Goal: Find contact information: Find contact information

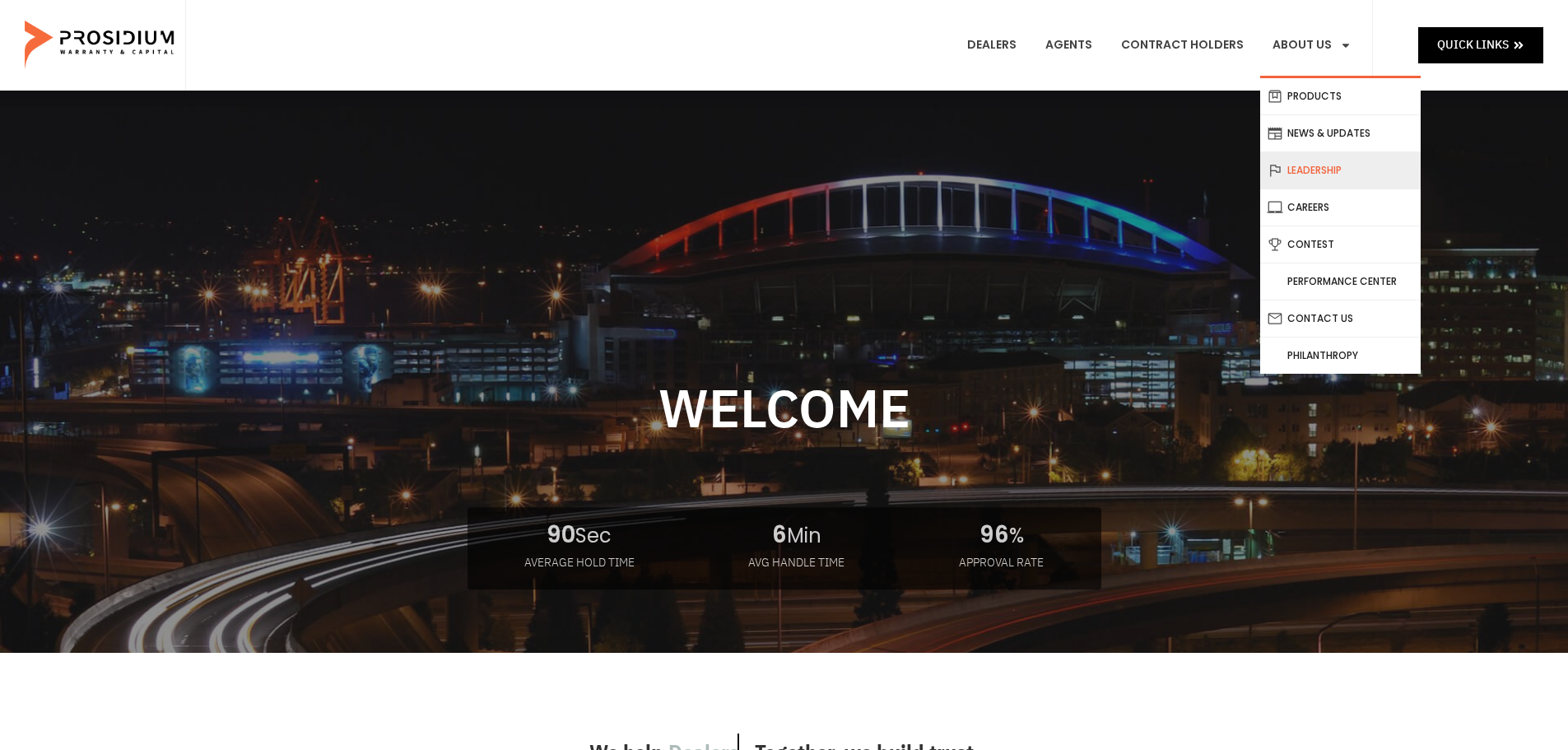
click at [1333, 168] on link "Leadership" at bounding box center [1340, 170] width 160 height 36
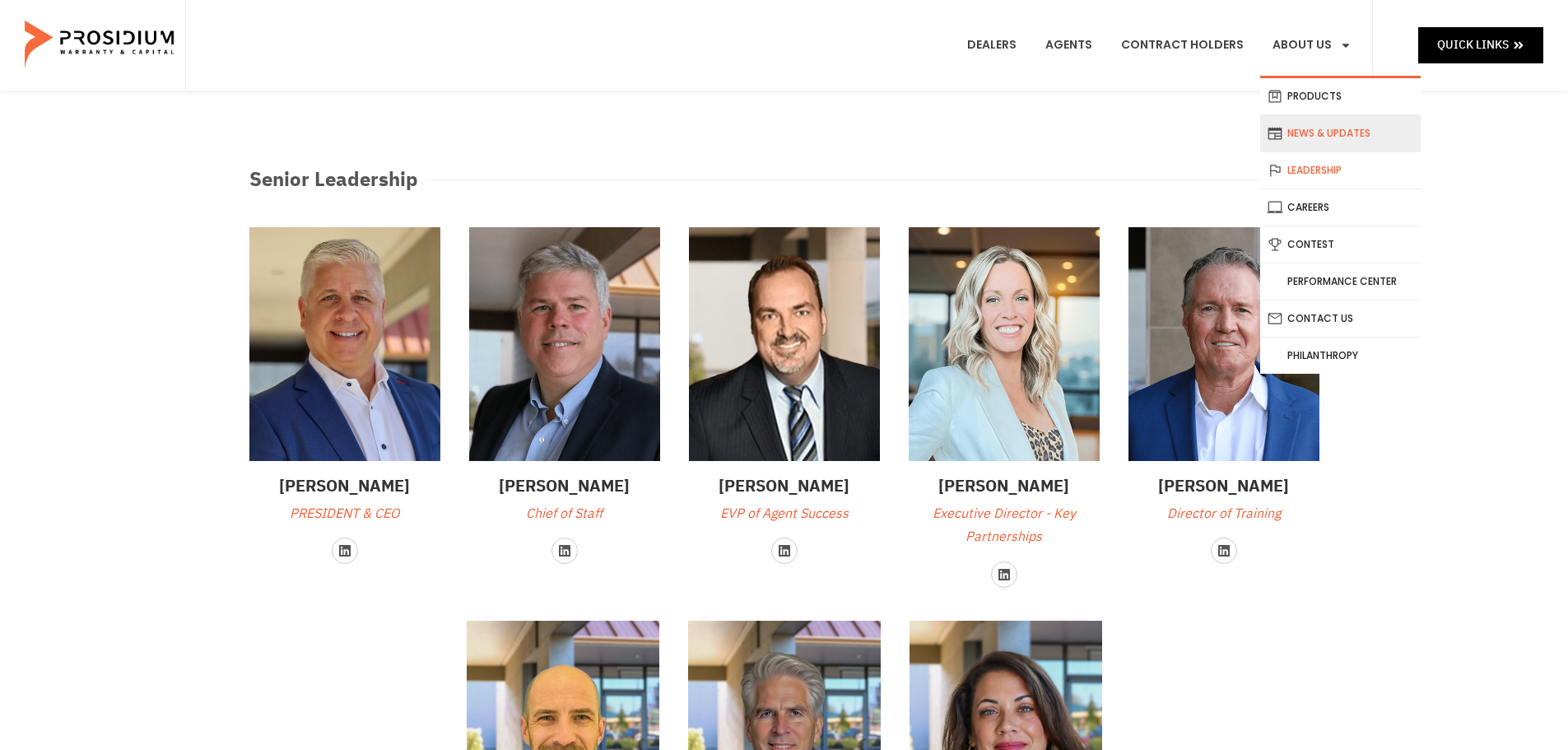
click at [1329, 131] on link "News & Updates" at bounding box center [1340, 133] width 160 height 36
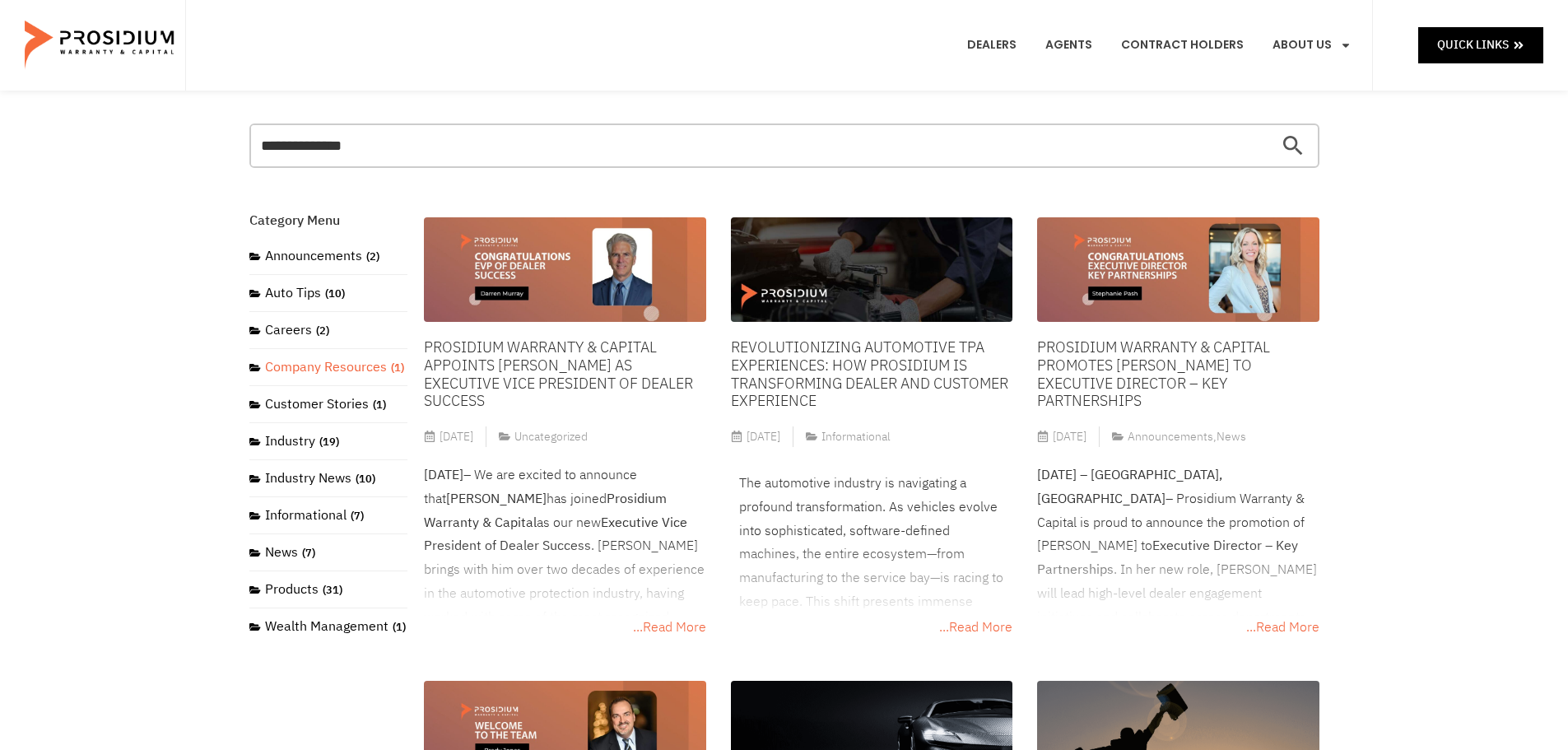
click at [335, 369] on link "Company Resources (1)" at bounding box center [327, 368] width 155 height 20
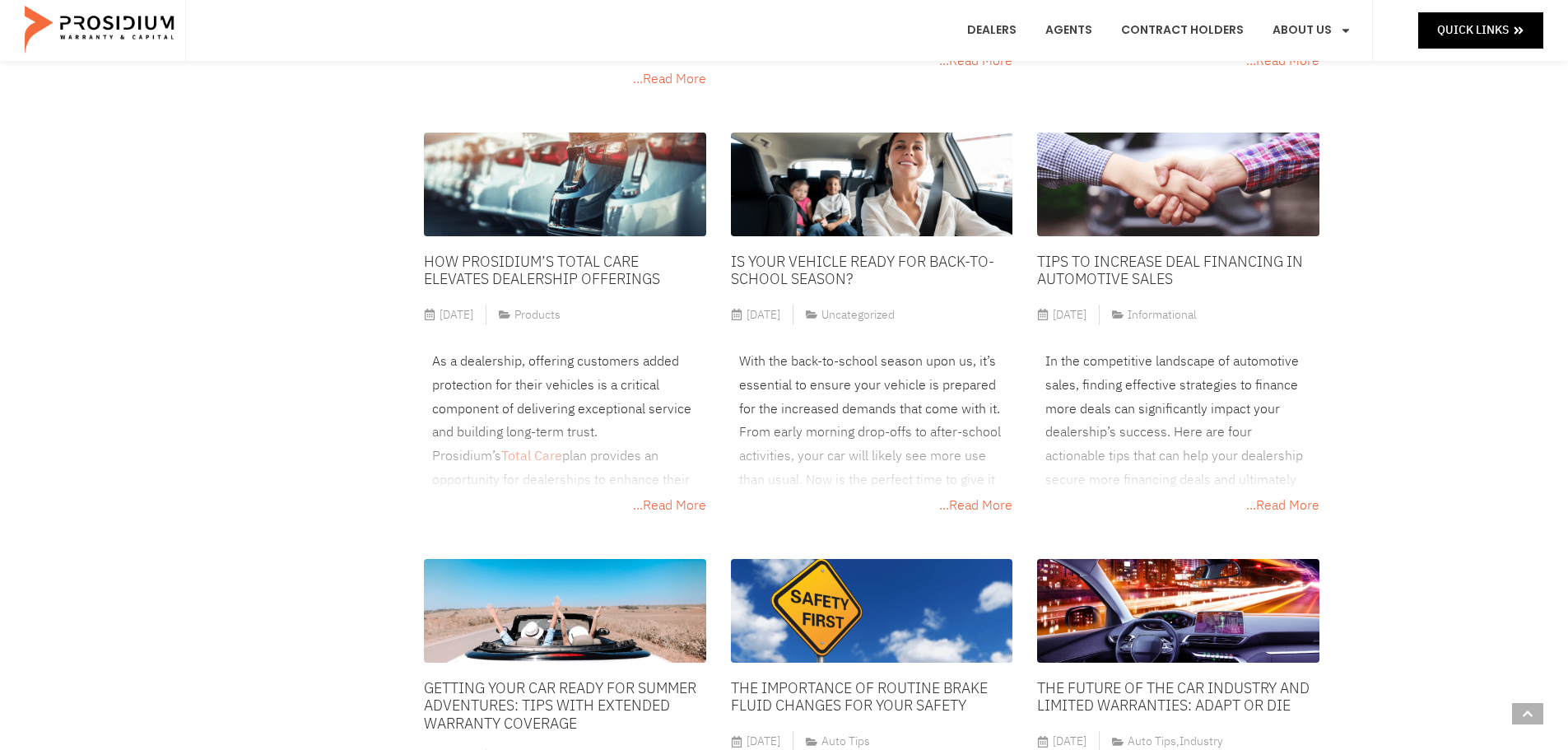
scroll to position [741, 0]
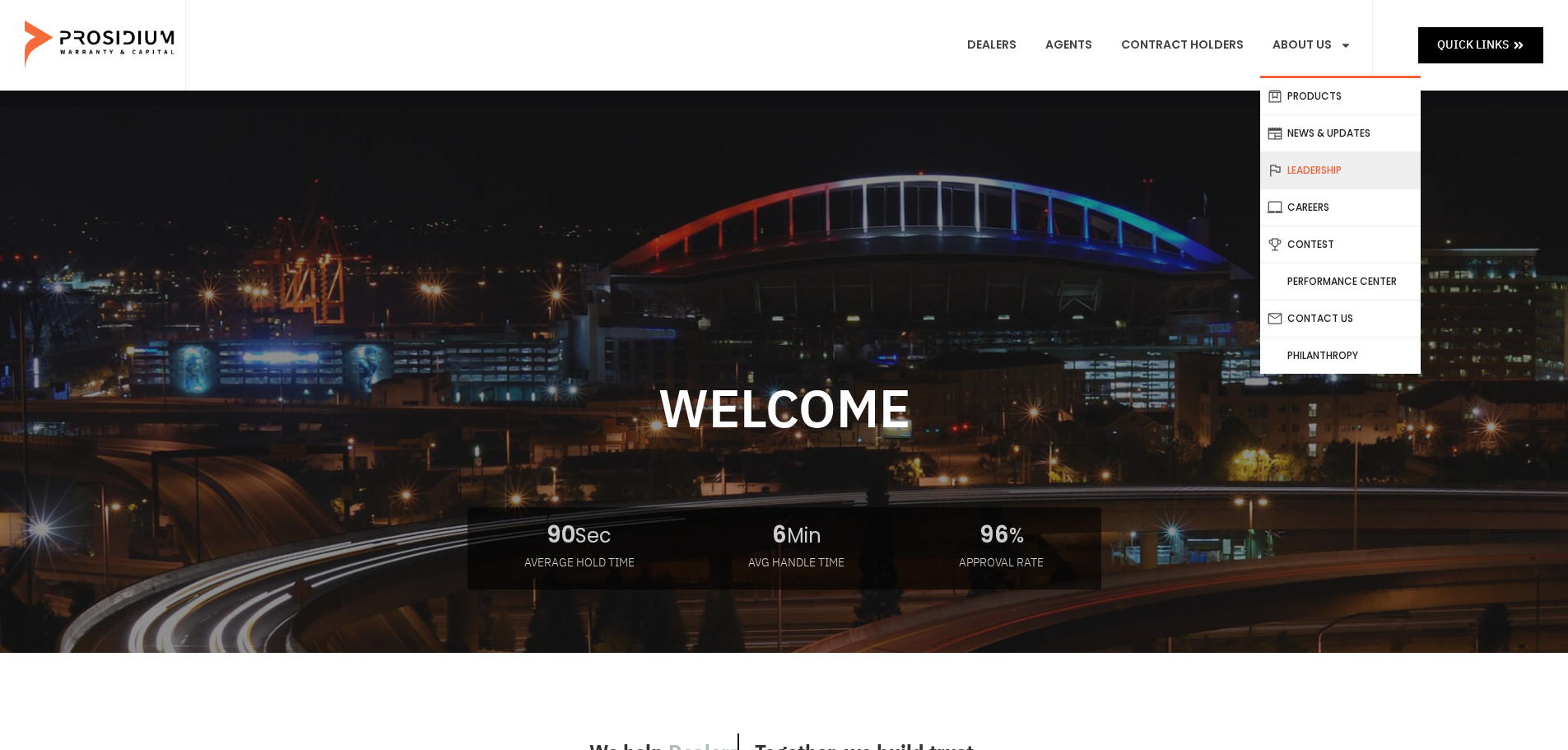
click at [1323, 168] on link "Leadership" at bounding box center [1340, 170] width 160 height 36
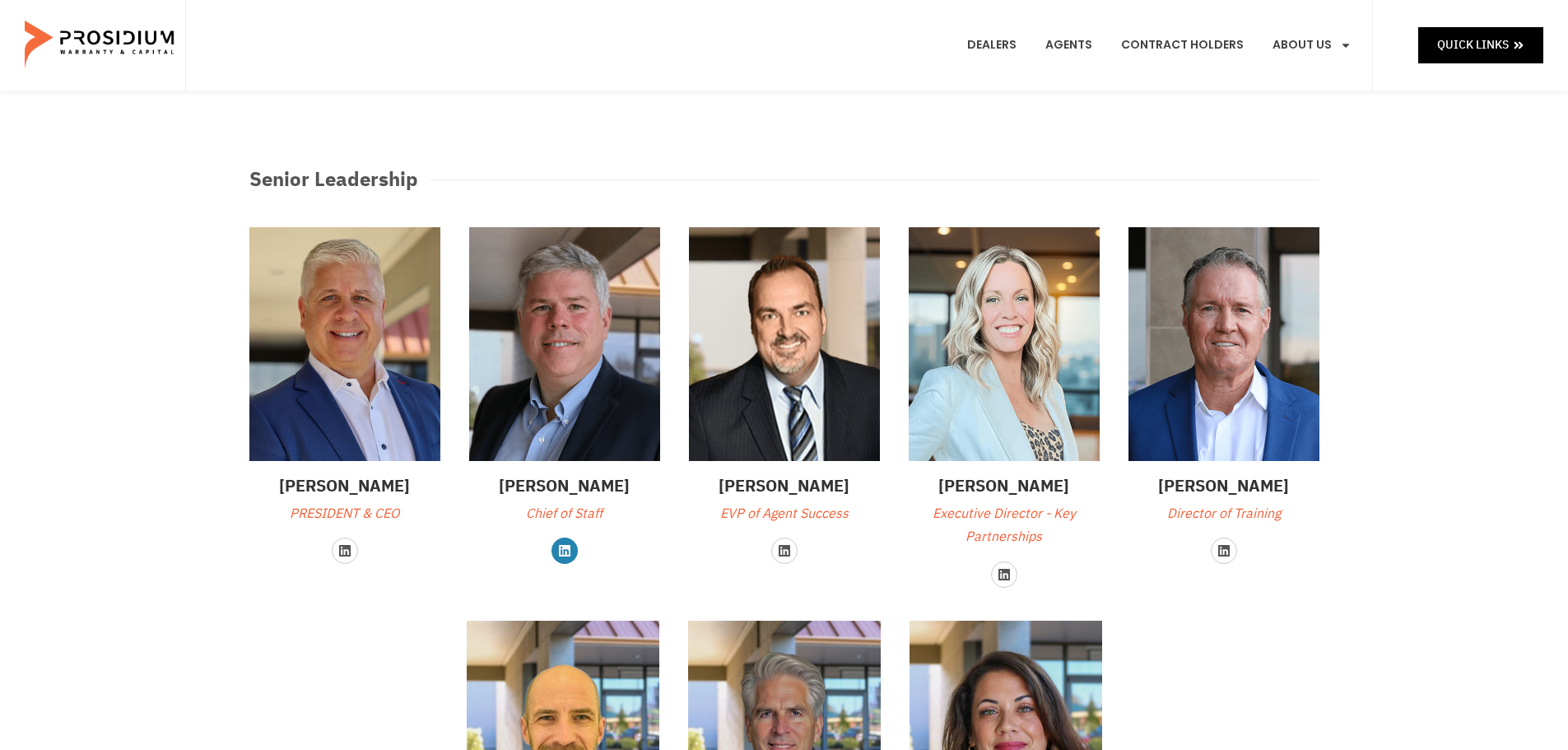
click at [565, 550] on icon at bounding box center [564, 551] width 14 height 14
click at [342, 548] on icon at bounding box center [345, 551] width 12 height 12
click at [567, 549] on icon at bounding box center [564, 551] width 12 height 12
click at [999, 575] on icon at bounding box center [1004, 574] width 12 height 12
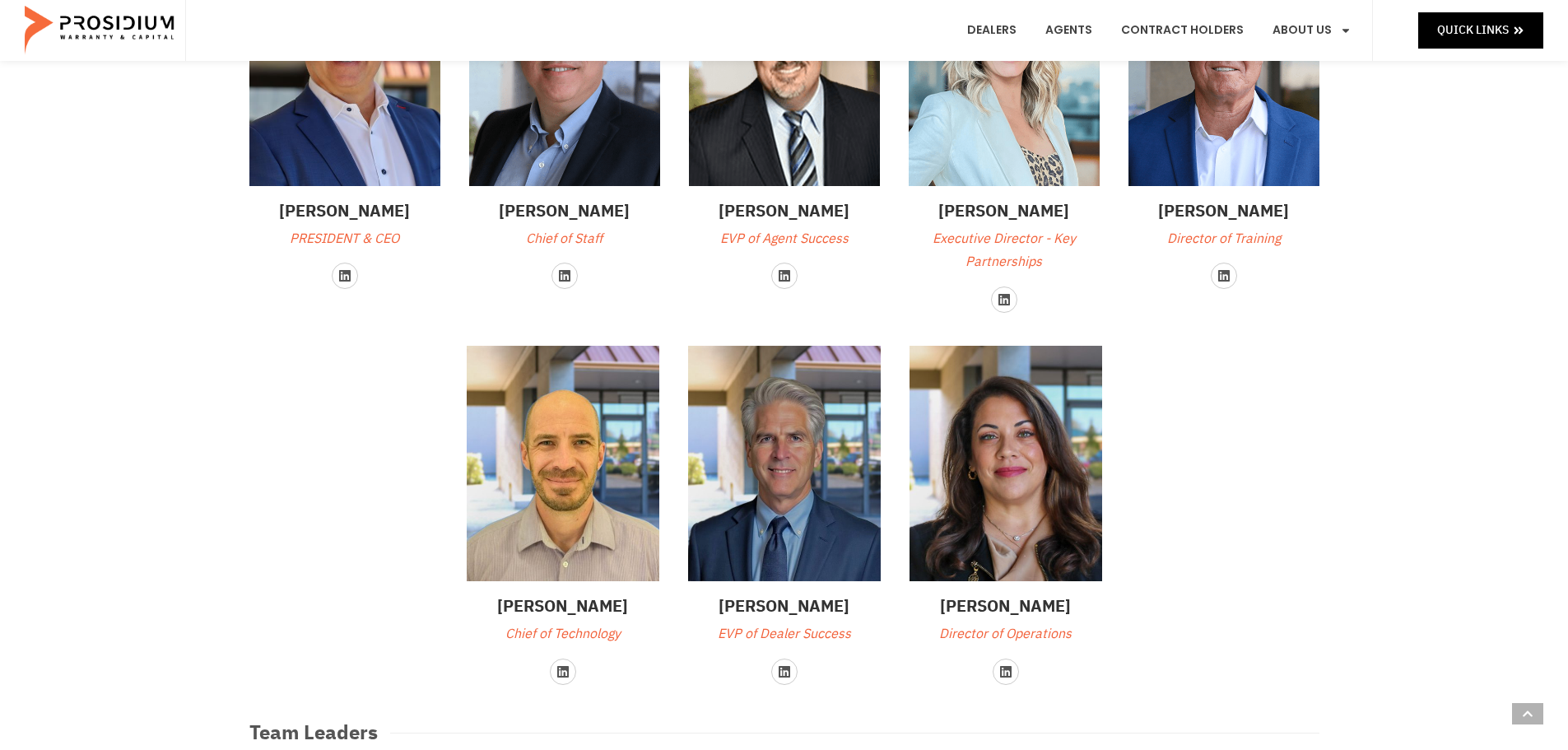
scroll to position [330, 0]
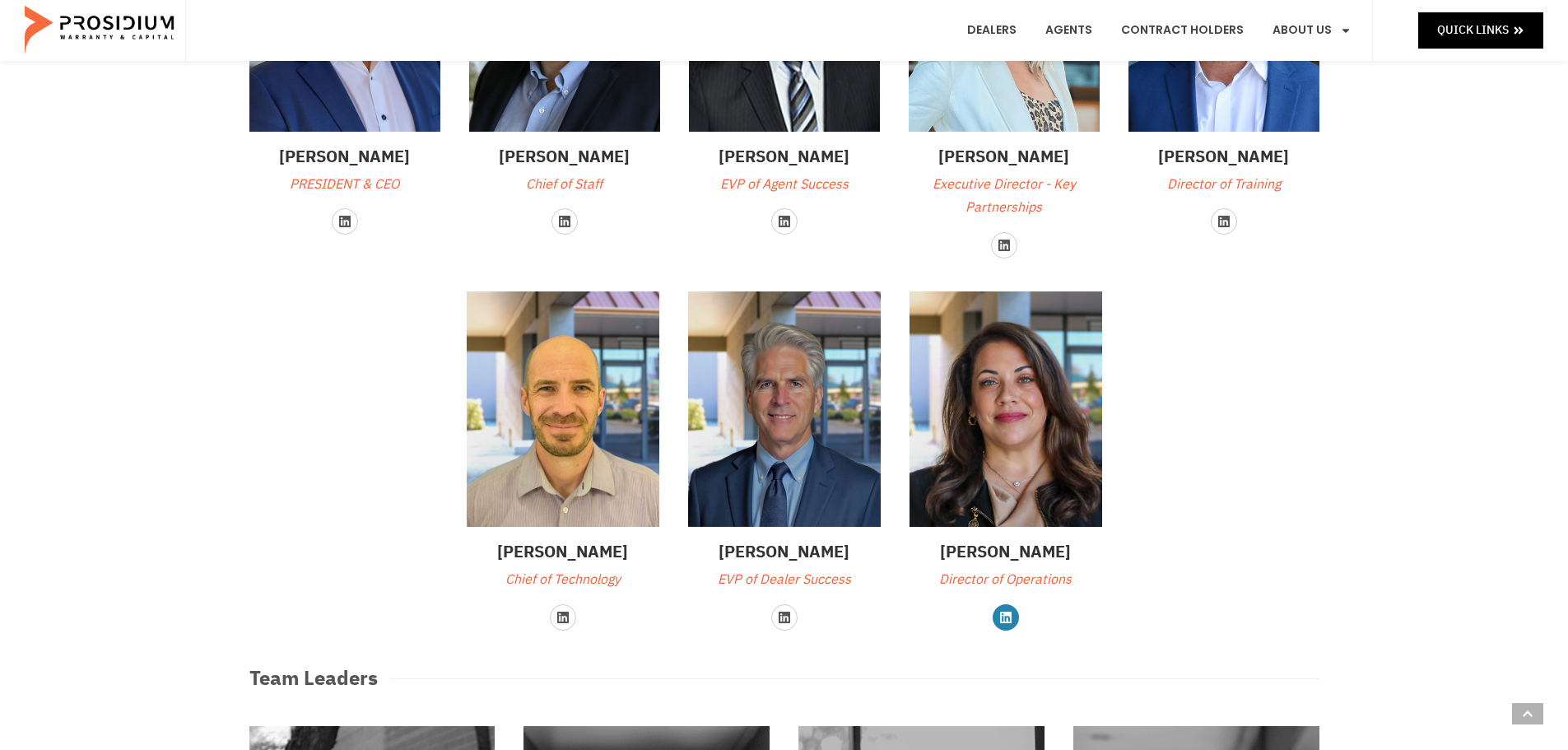
click at [1008, 621] on icon at bounding box center [1006, 618] width 12 height 12
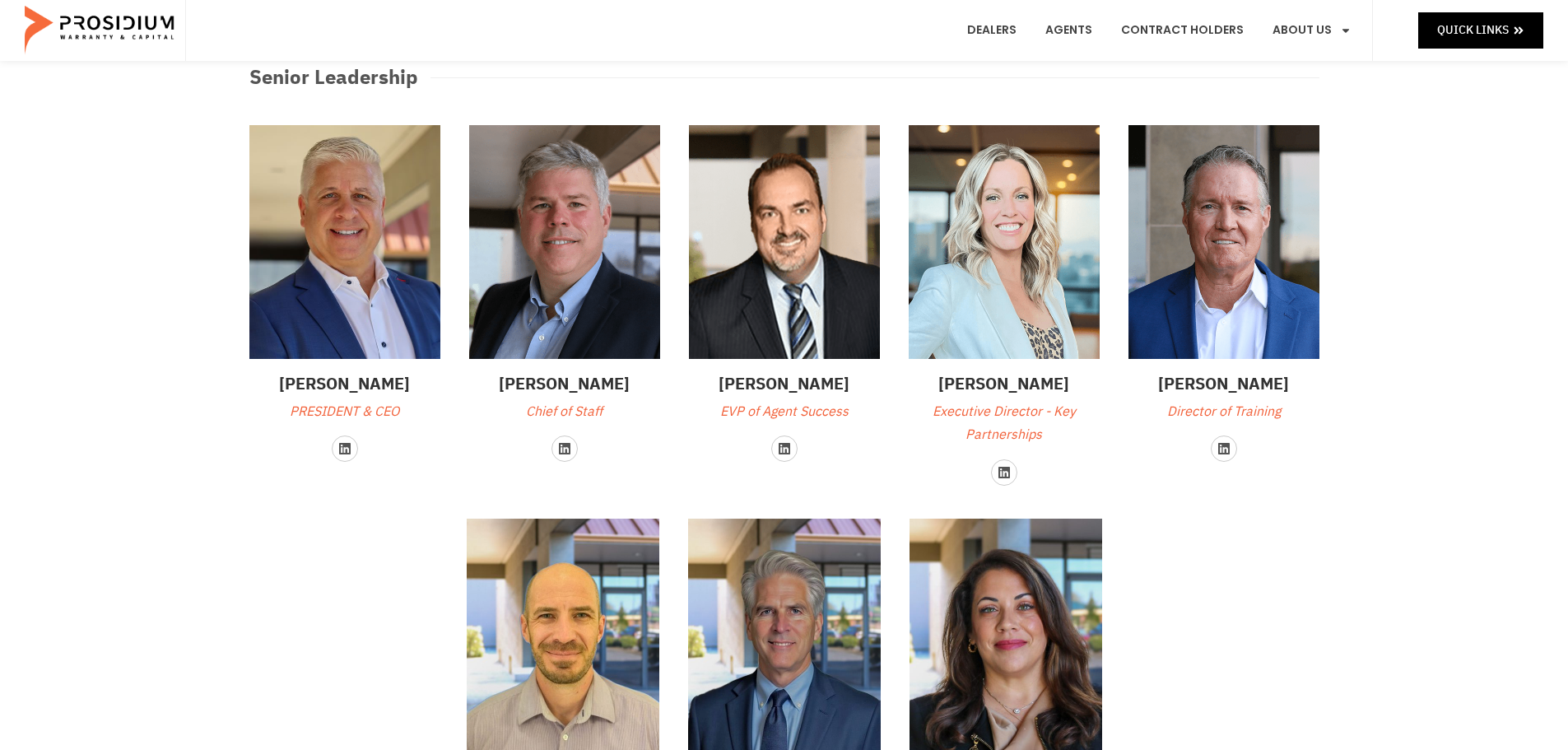
scroll to position [0, 0]
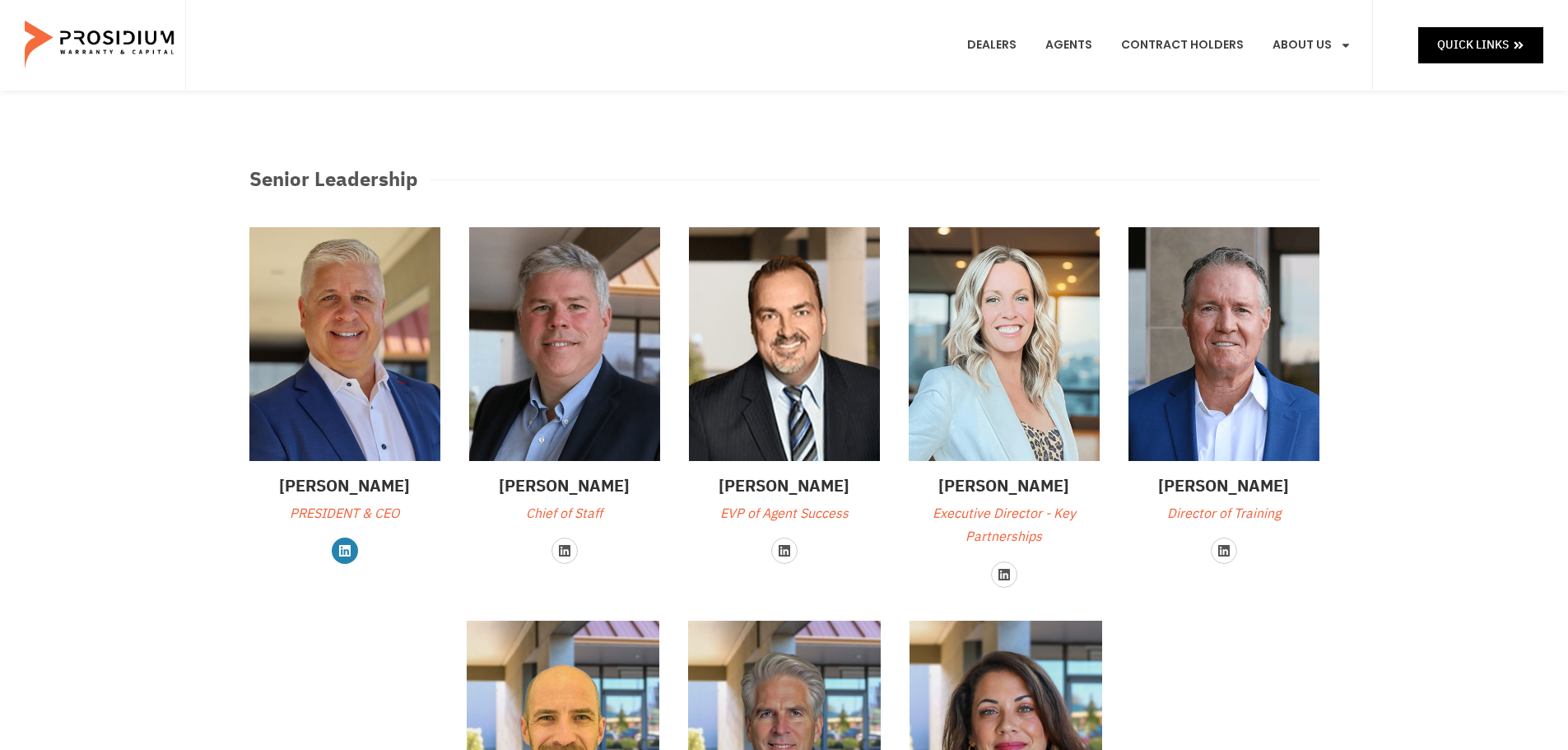
click at [349, 558] on link "Linkedin" at bounding box center [344, 551] width 26 height 26
